Goal: Transaction & Acquisition: Subscribe to service/newsletter

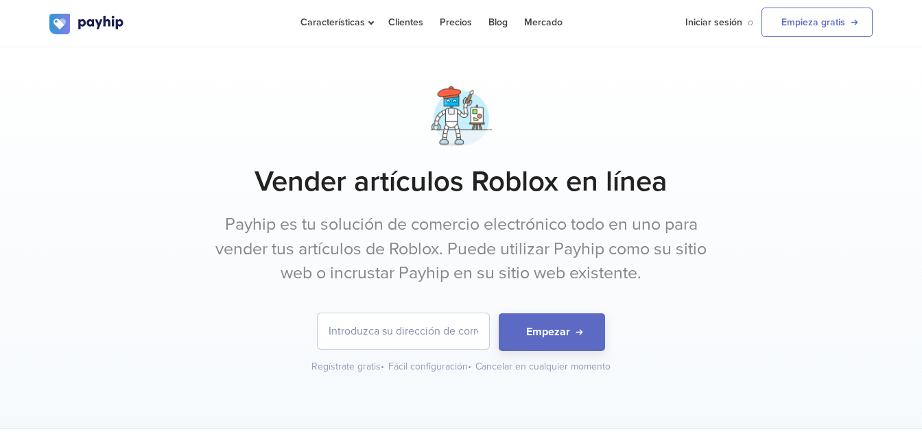
click at [355, 334] on input "email" at bounding box center [403, 331] width 171 height 36
type input "[EMAIL_ADDRESS][DOMAIN_NAME]"
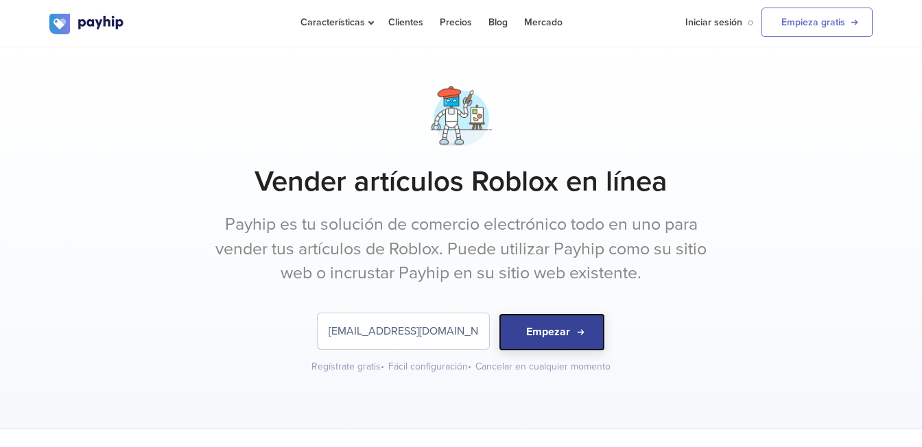
click at [527, 328] on button "Empezar" at bounding box center [552, 332] width 106 height 38
